Goal: Task Accomplishment & Management: Manage account settings

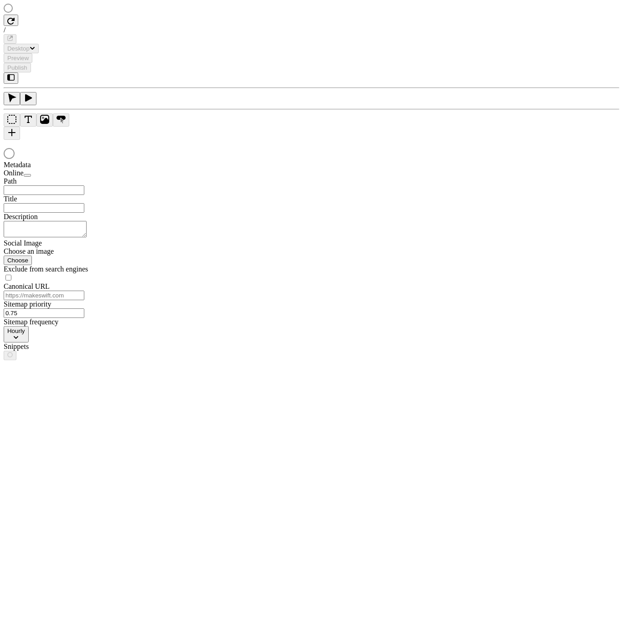
type input "asdfasdf"
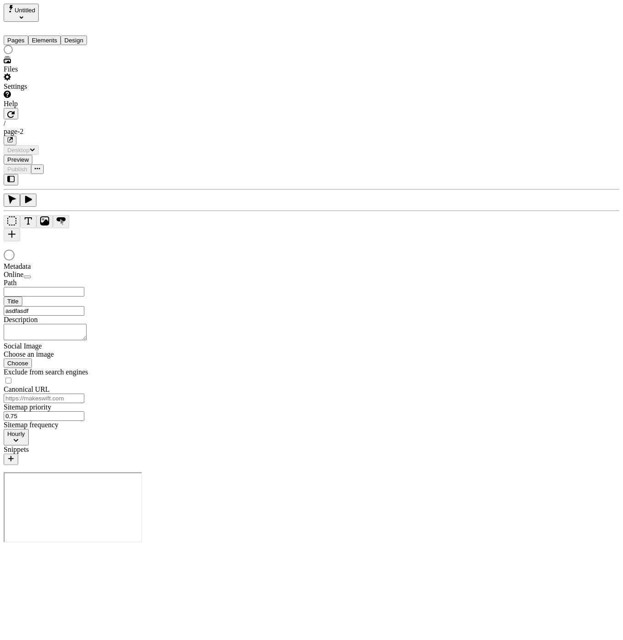
type input "/page-2"
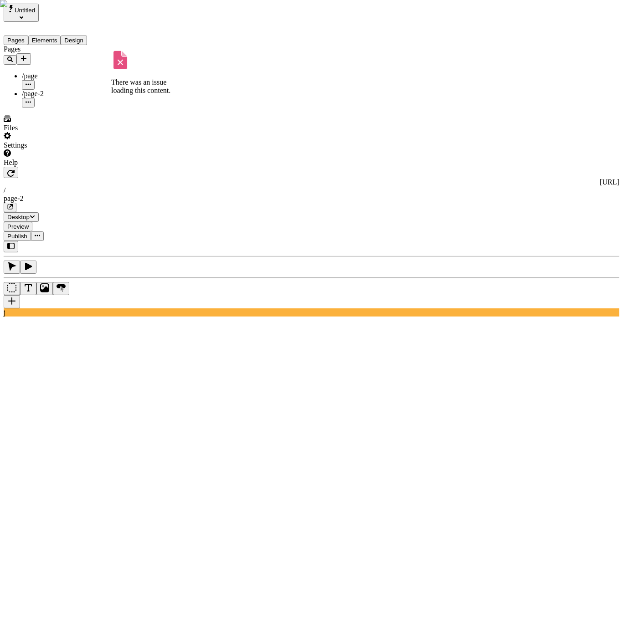
click at [92, 108] on div "Pages /page /page-2 There was an issue loading this content. There was an issue…" at bounding box center [58, 76] width 109 height 62
